Goal: Task Accomplishment & Management: Complete application form

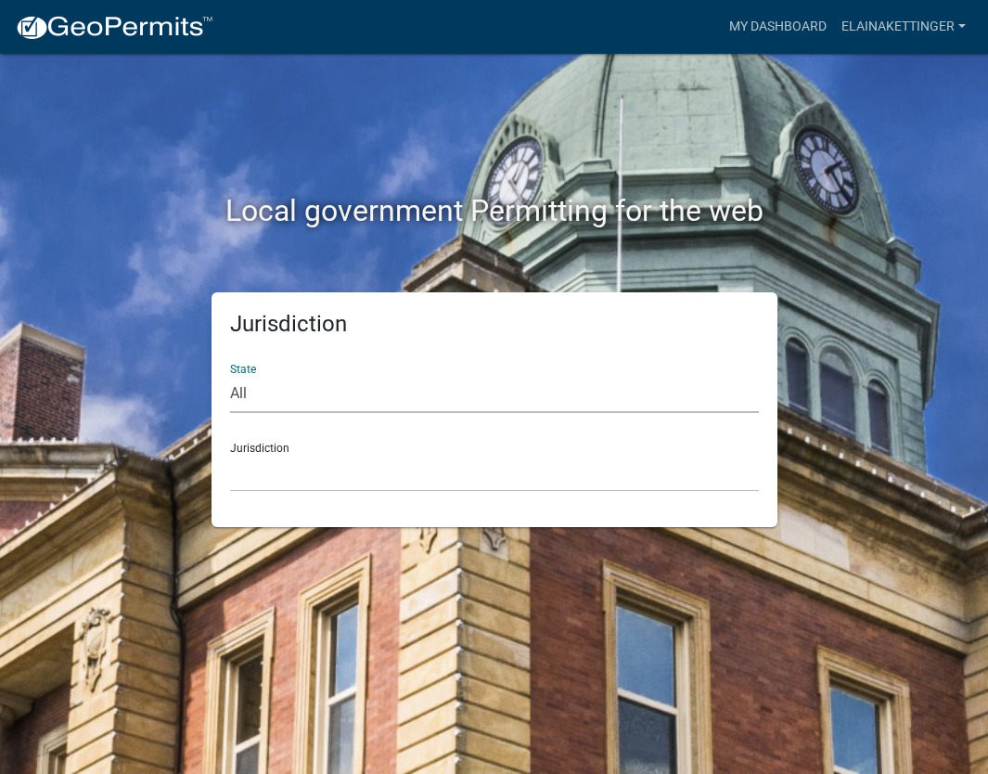
click at [267, 395] on select "All [US_STATE] [US_STATE] [US_STATE] [US_STATE] [US_STATE] [US_STATE] [US_STATE…" at bounding box center [494, 394] width 529 height 38
select select "[US_STATE]"
click at [230, 375] on select "All [US_STATE] [US_STATE] [US_STATE] [US_STATE] [US_STATE] [US_STATE] [US_STATE…" at bounding box center [494, 394] width 529 height 38
click at [301, 478] on select "[GEOGRAPHIC_DATA], [US_STATE] [GEOGRAPHIC_DATA], [US_STATE] [GEOGRAPHIC_DATA], …" at bounding box center [494, 473] width 529 height 38
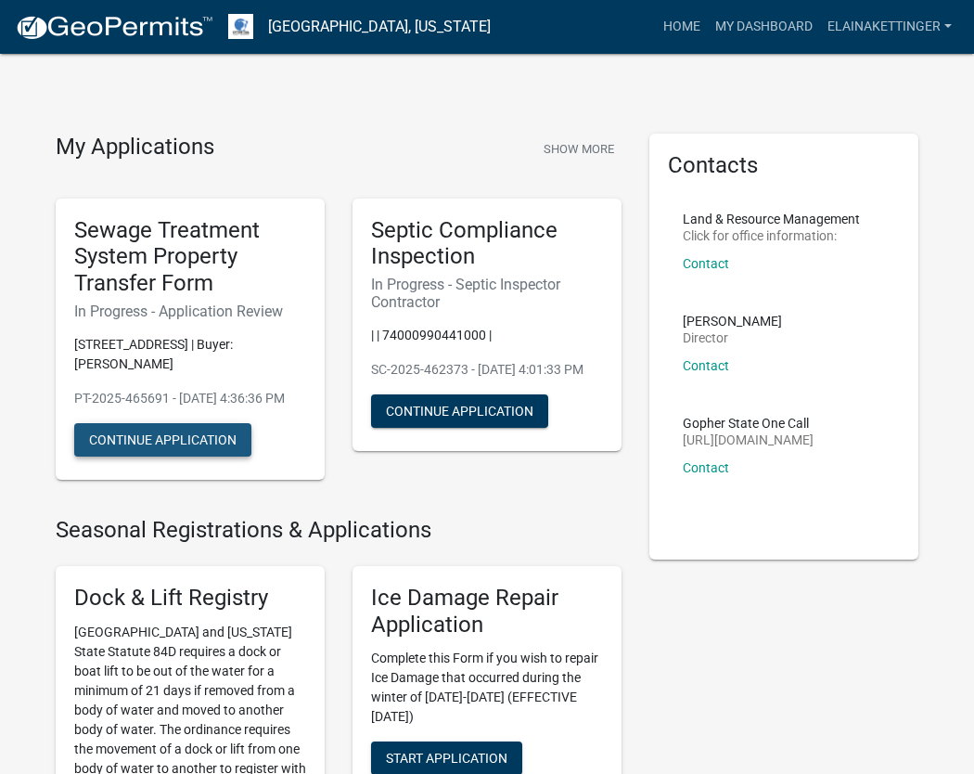
click at [190, 454] on button "Continue Application" at bounding box center [162, 439] width 177 height 33
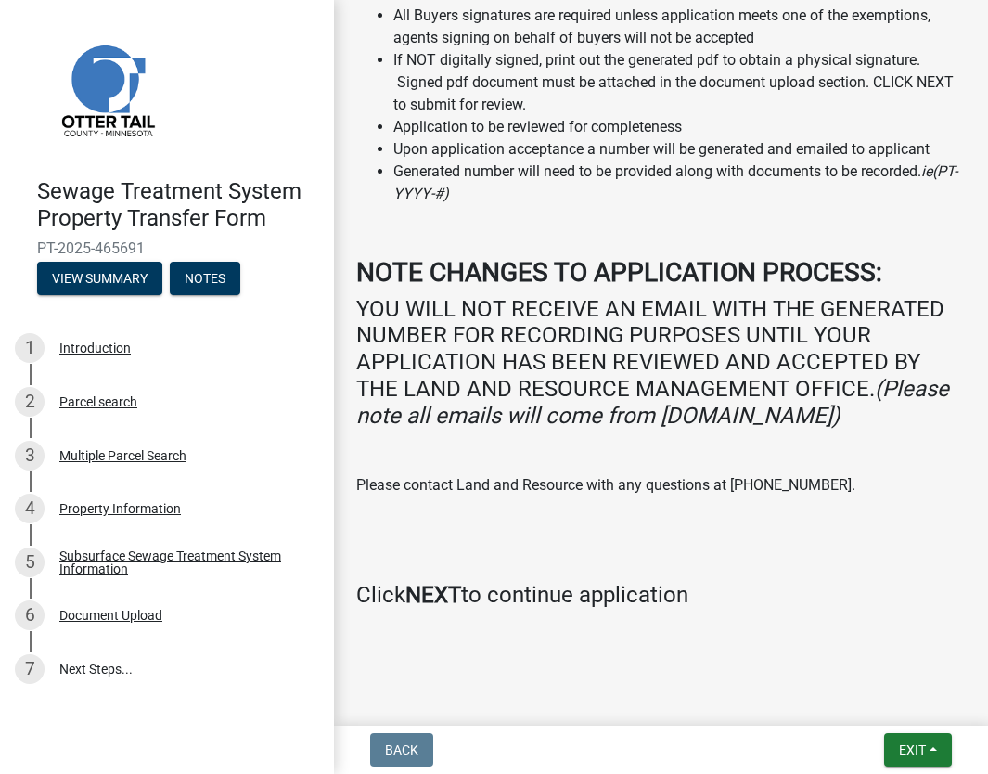
scroll to position [429, 0]
click at [88, 515] on div "Property Information" at bounding box center [120, 508] width 122 height 13
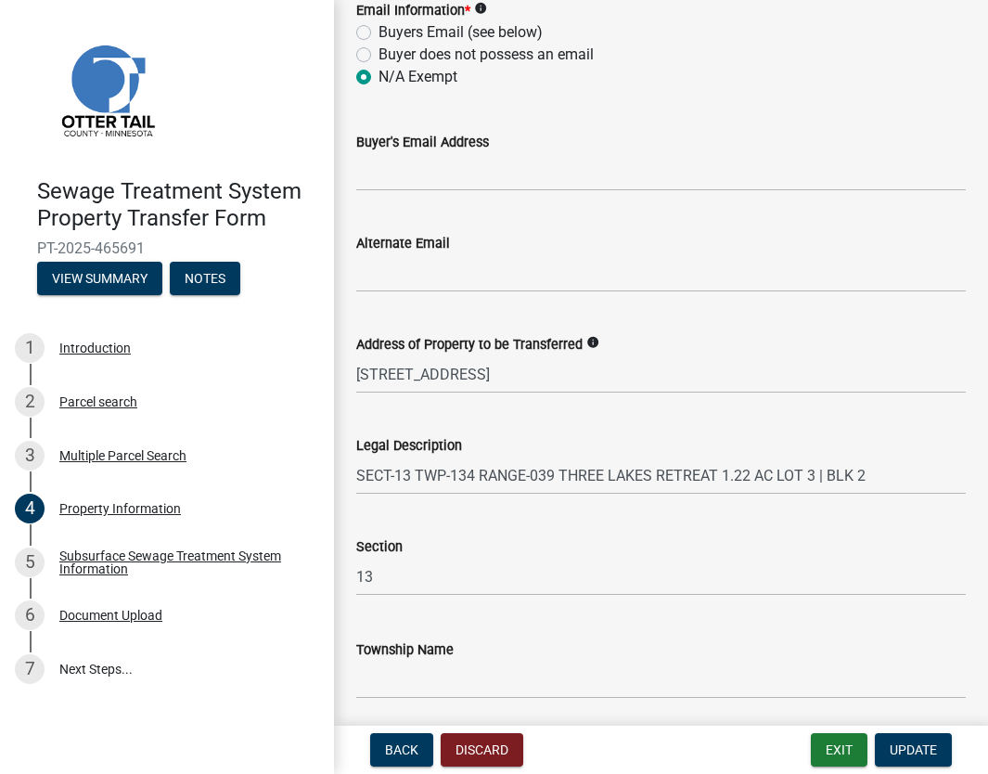
scroll to position [903, 0]
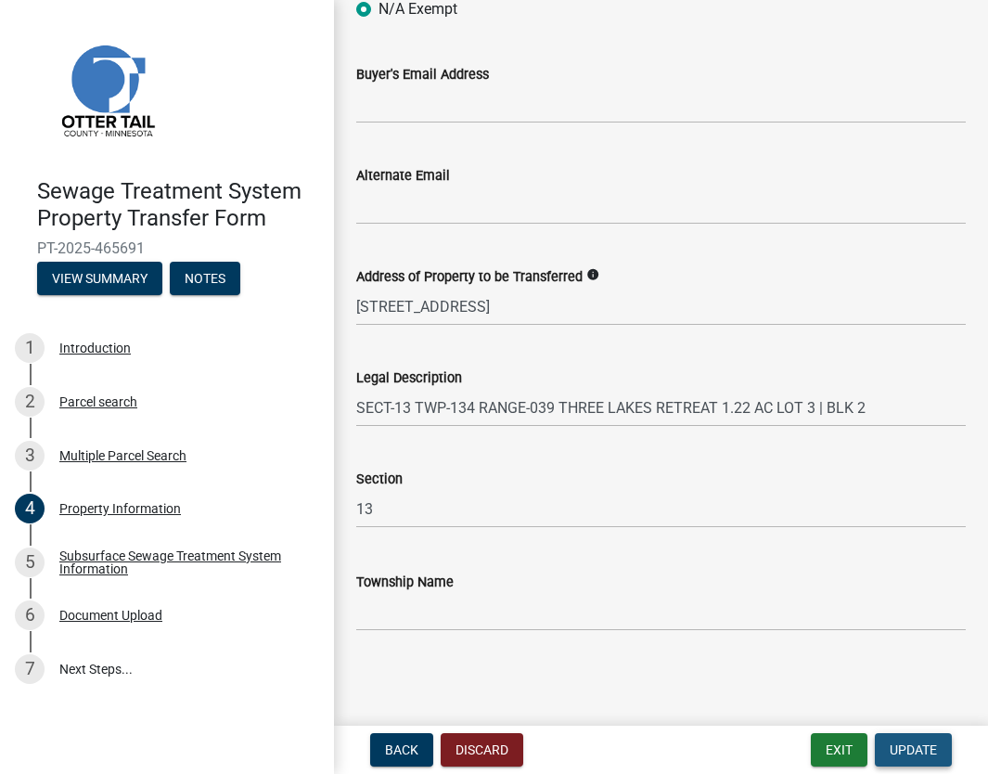
click at [901, 753] on span "Update" at bounding box center [913, 749] width 47 height 15
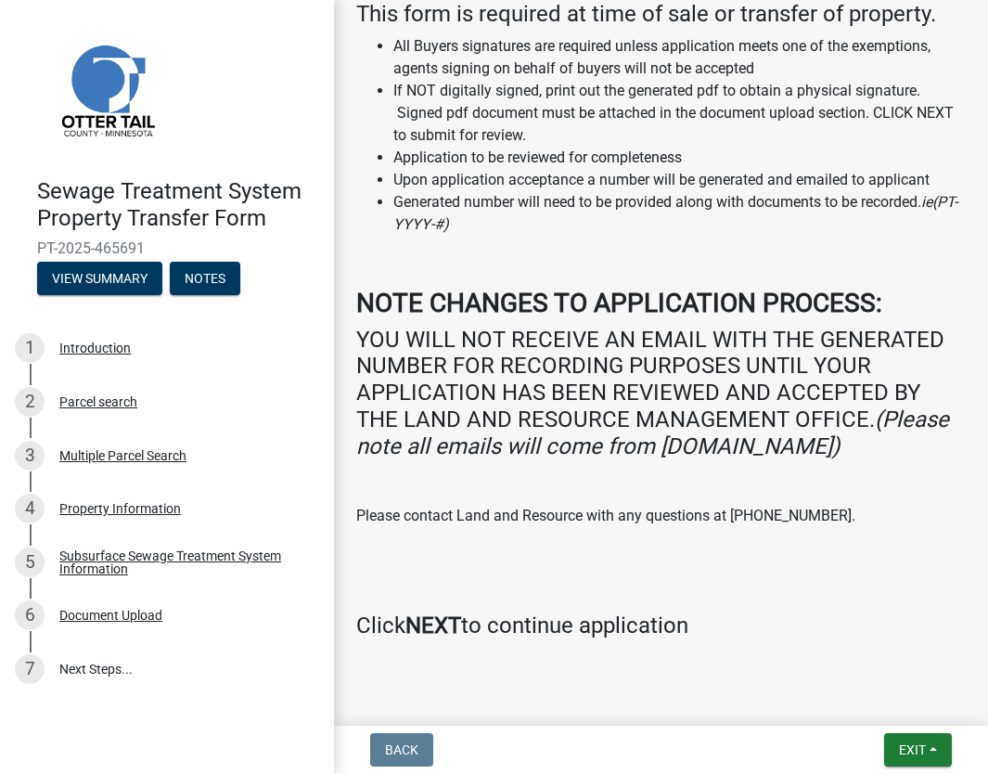
scroll to position [429, 0]
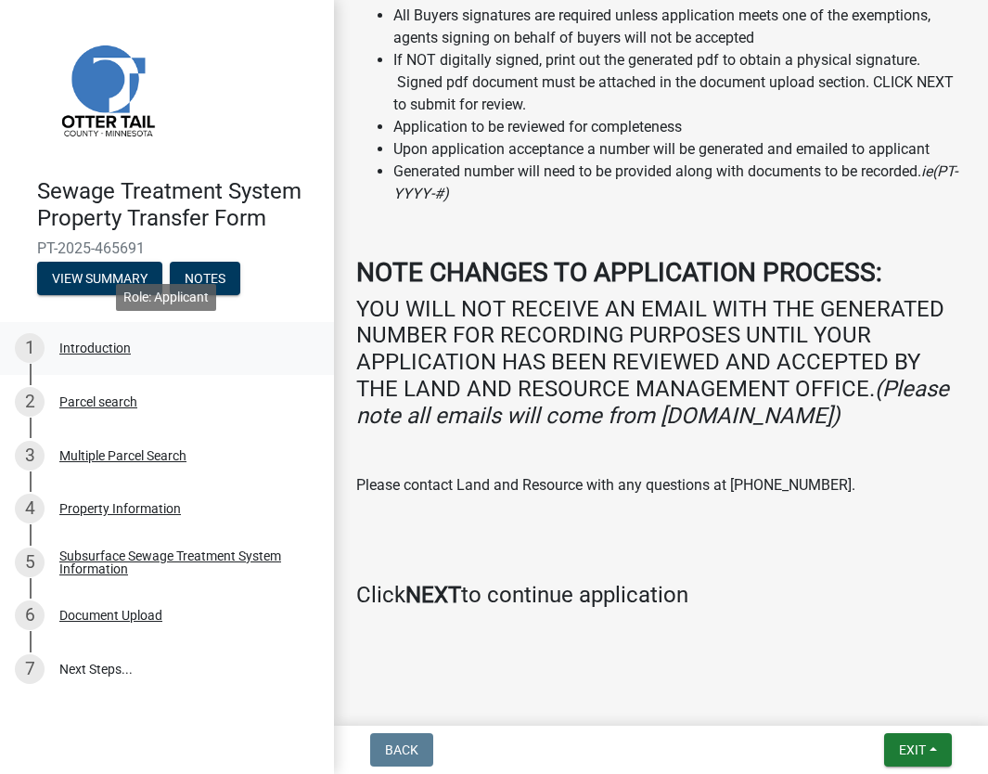
click at [87, 351] on div "Introduction" at bounding box center [94, 347] width 71 height 13
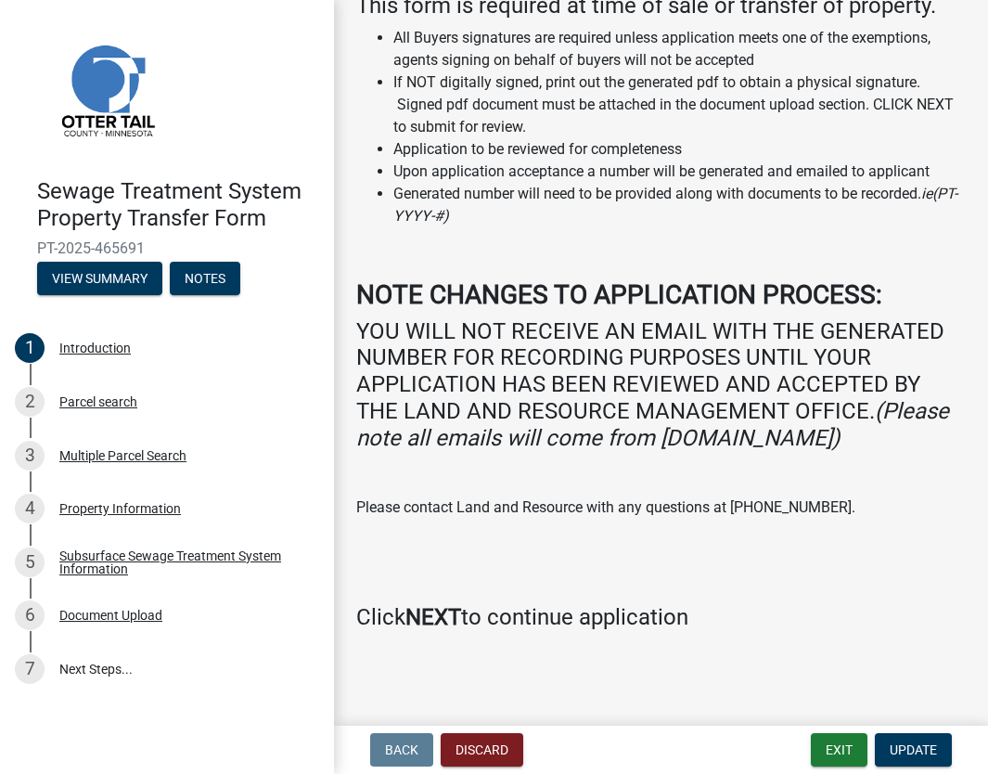
scroll to position [208, 0]
click at [91, 407] on div "Parcel search" at bounding box center [98, 401] width 78 height 13
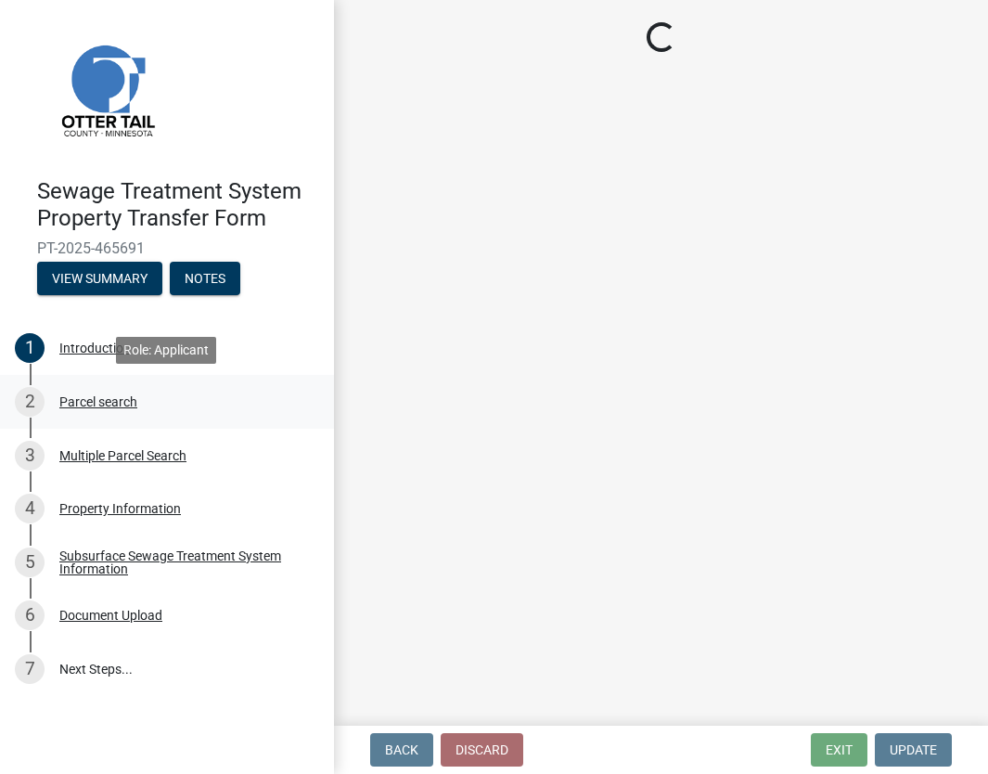
scroll to position [0, 0]
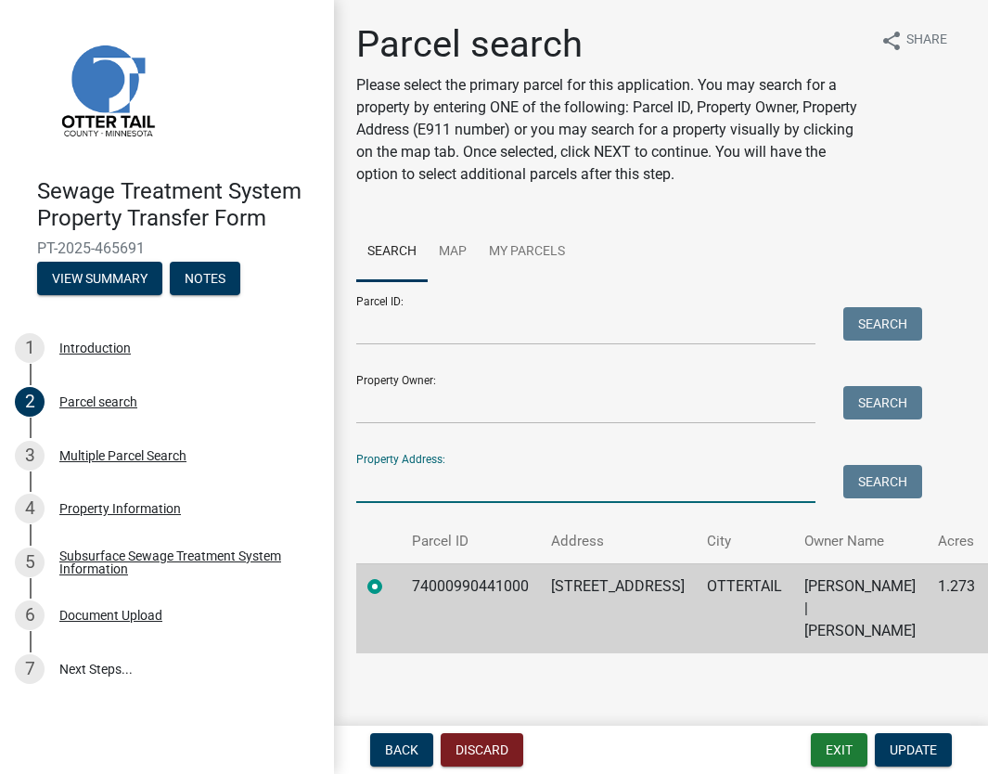
click at [436, 479] on input "Property Address:" at bounding box center [585, 484] width 459 height 38
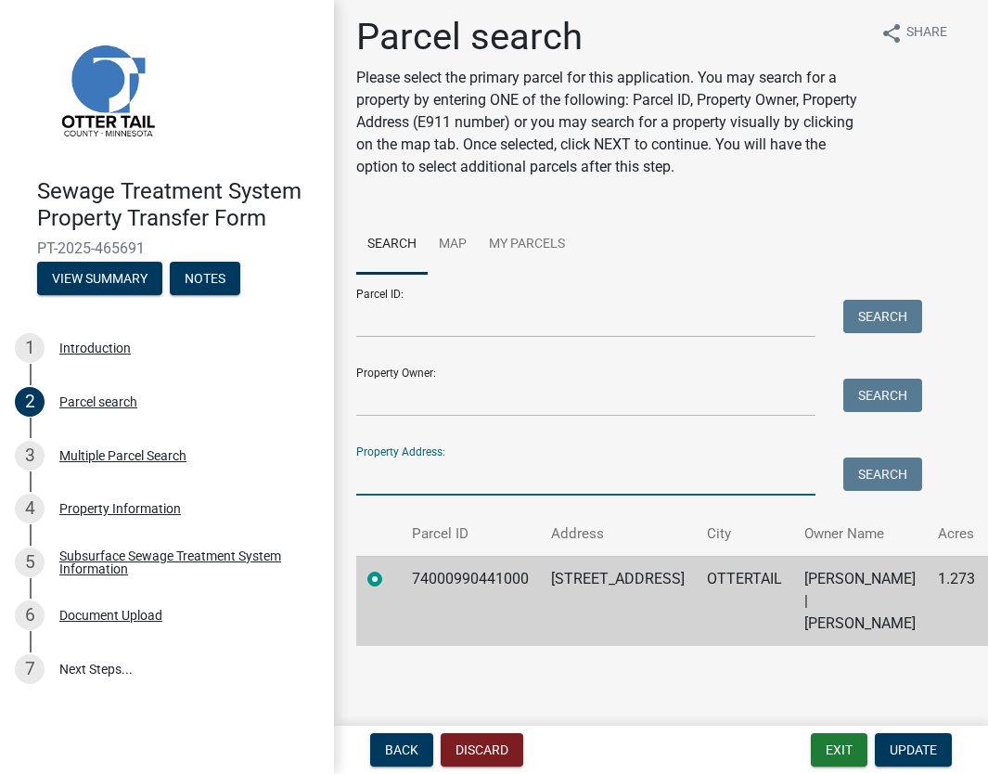
scroll to position [30, 0]
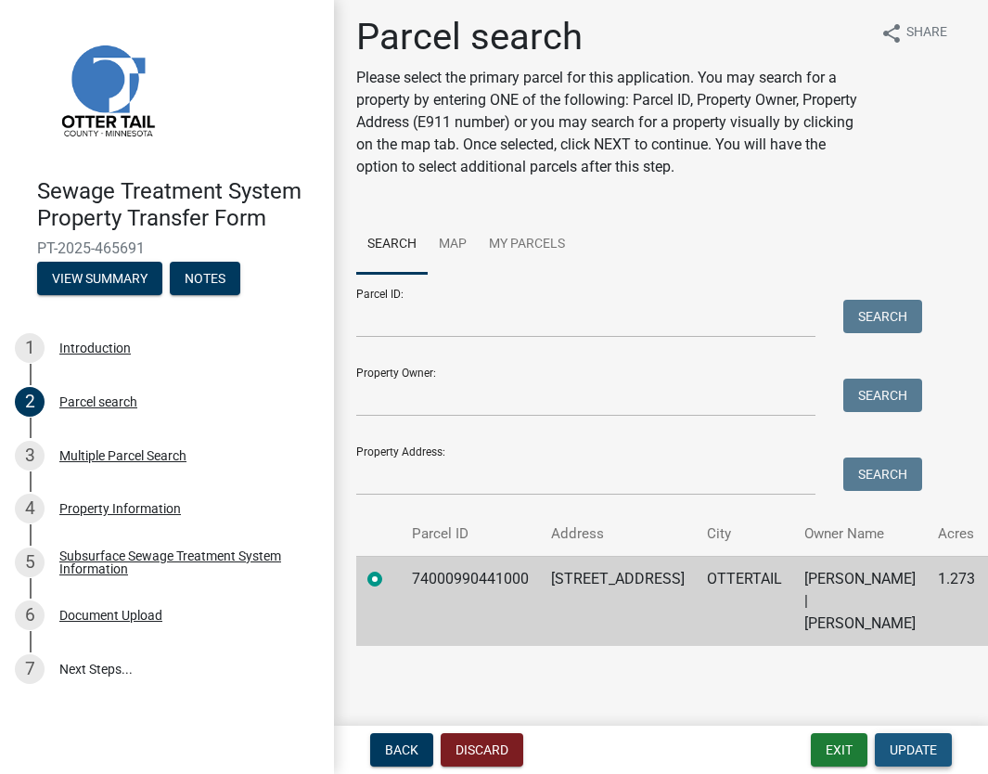
click at [886, 757] on button "Update" at bounding box center [913, 749] width 77 height 33
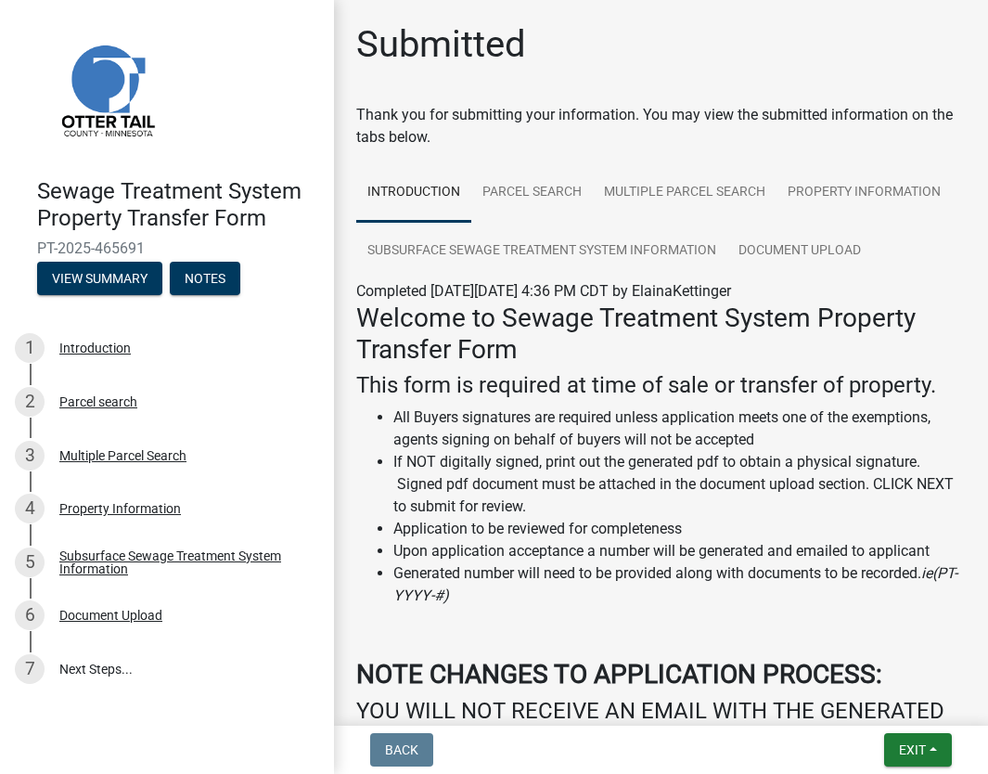
scroll to position [429, 0]
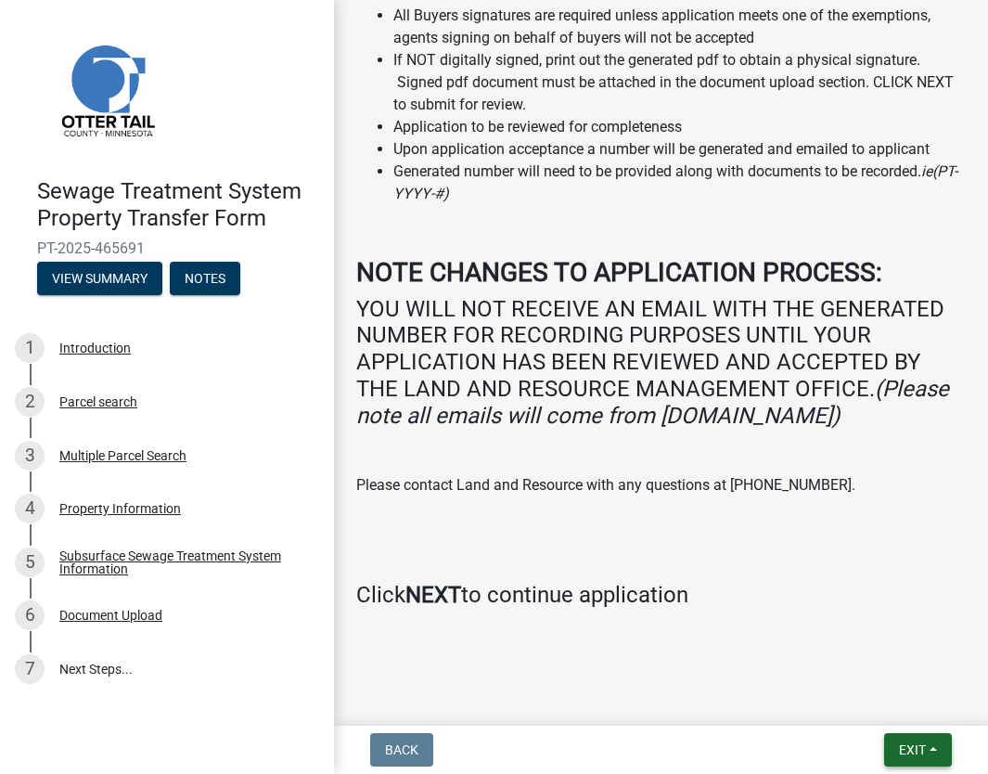
click at [931, 749] on button "Exit" at bounding box center [918, 749] width 68 height 33
click at [843, 658] on button "Save" at bounding box center [877, 656] width 148 height 45
click at [204, 287] on button "Notes" at bounding box center [205, 278] width 70 height 33
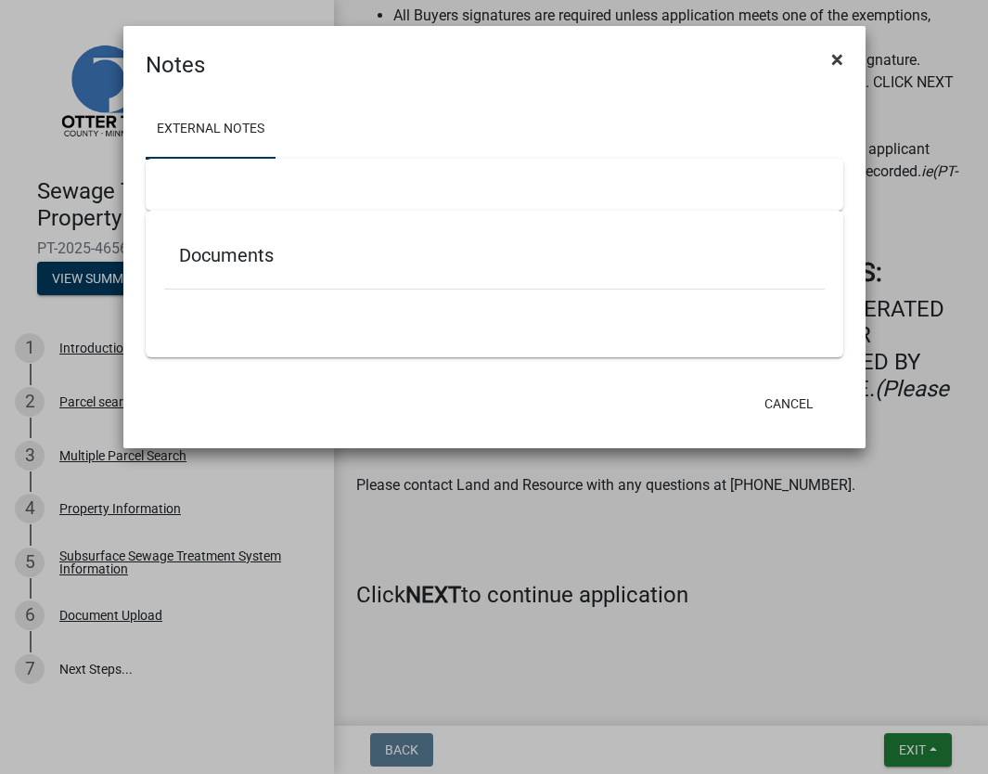
click at [833, 66] on span "×" at bounding box center [837, 59] width 12 height 26
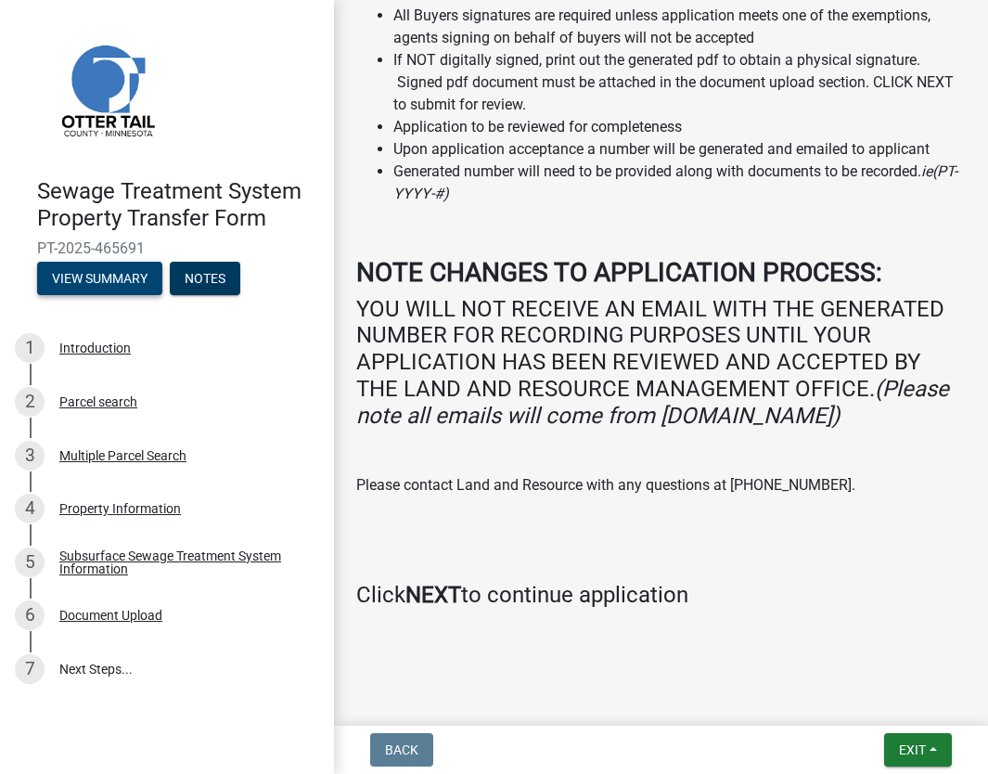
click at [80, 276] on button "View Summary" at bounding box center [99, 278] width 125 height 33
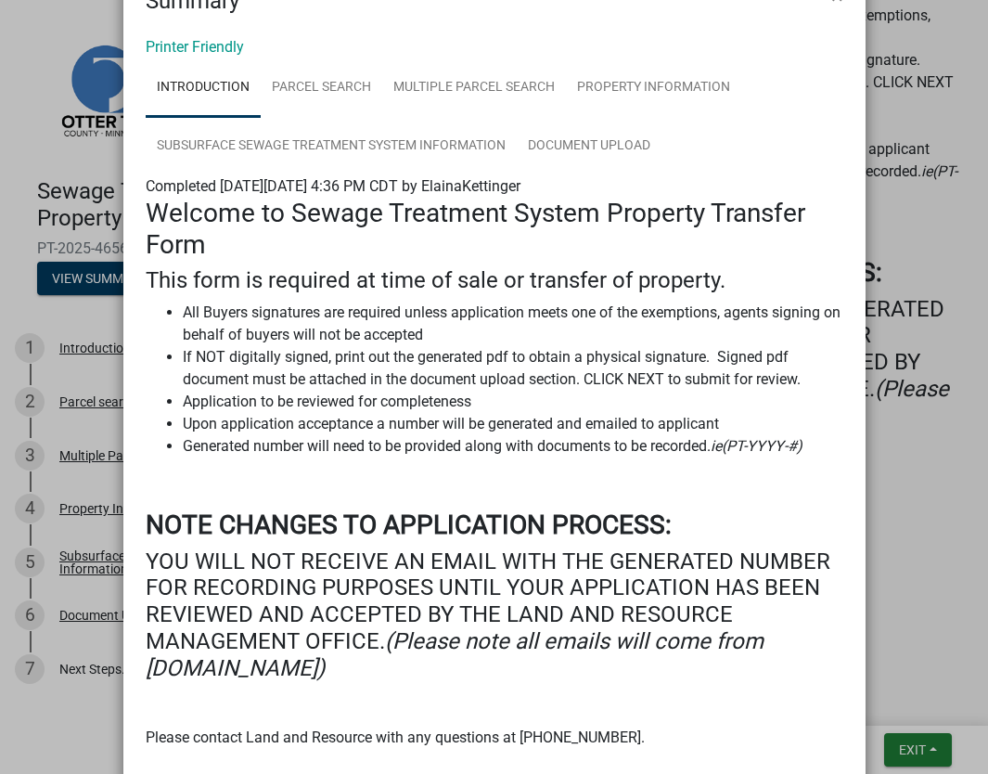
scroll to position [0, 0]
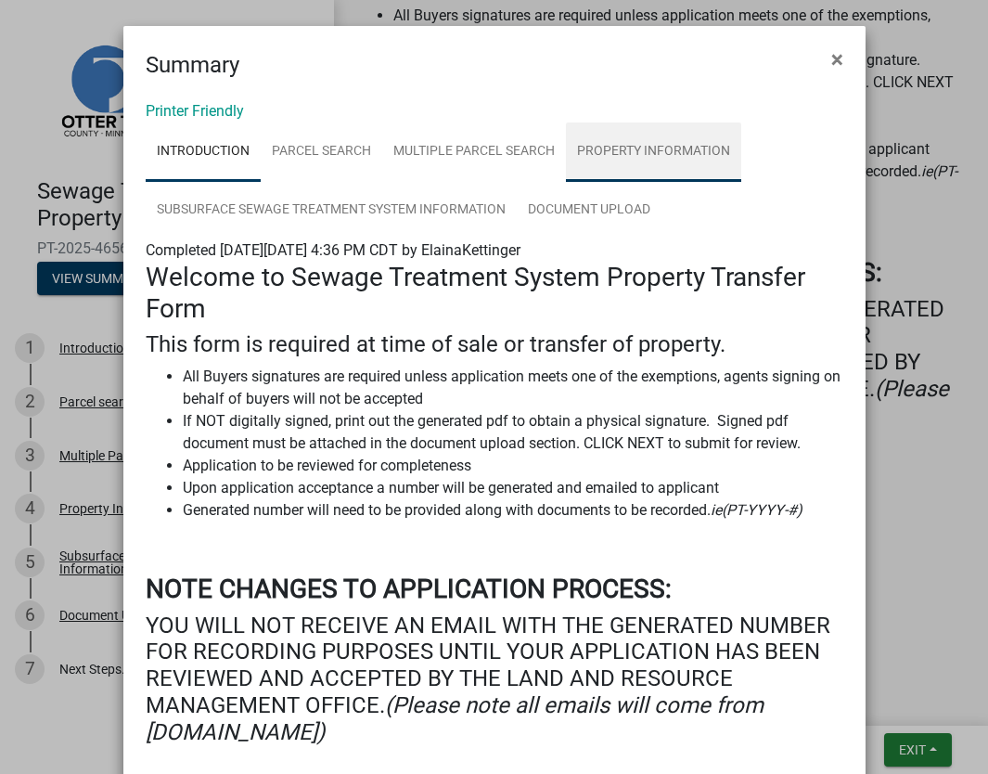
click at [645, 147] on link "Property Information" at bounding box center [653, 151] width 175 height 59
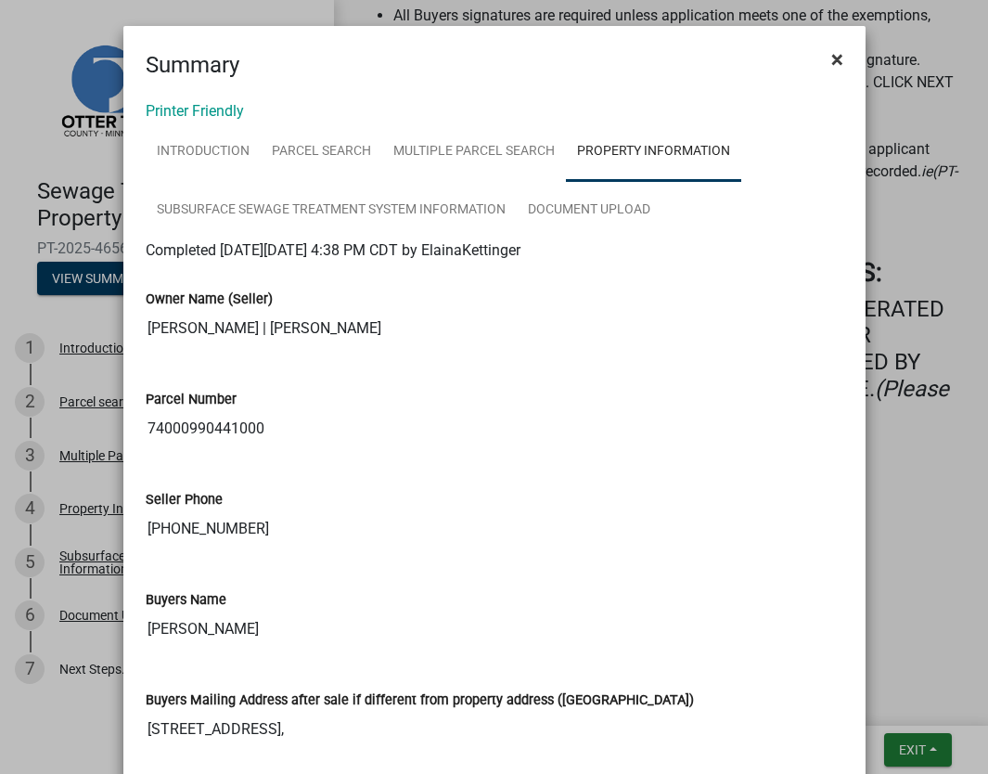
click at [834, 63] on span "×" at bounding box center [837, 59] width 12 height 26
